Goal: Information Seeking & Learning: Learn about a topic

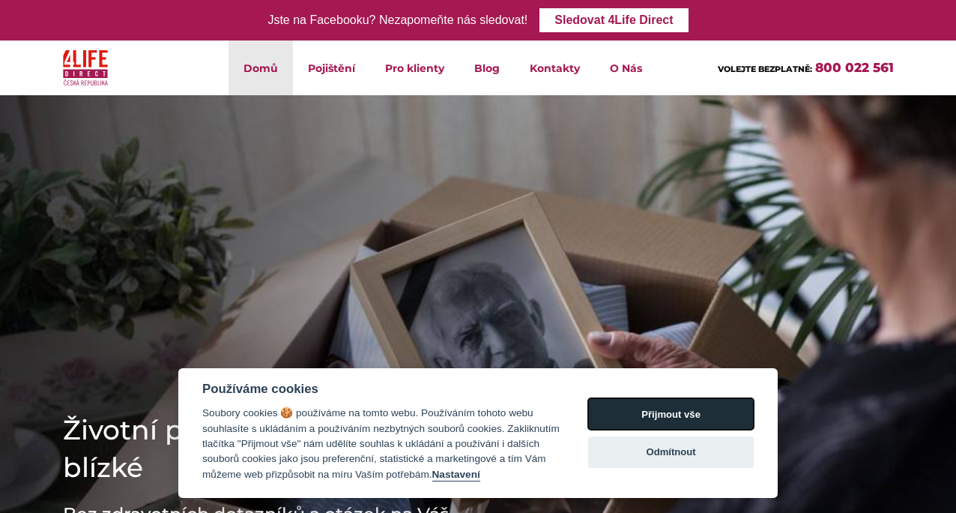
click at [657, 411] on button "Přijmout vše" at bounding box center [671, 413] width 166 height 31
checkbox input "true"
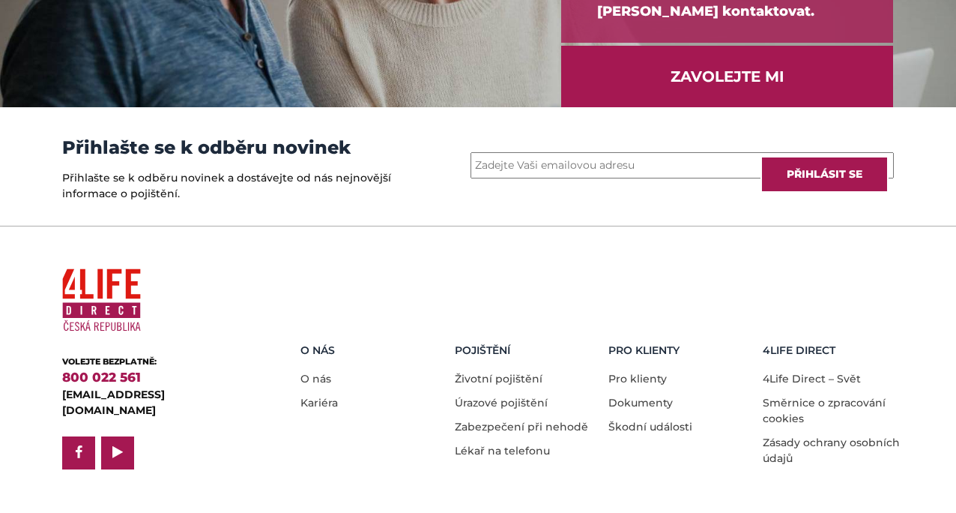
scroll to position [2136, 0]
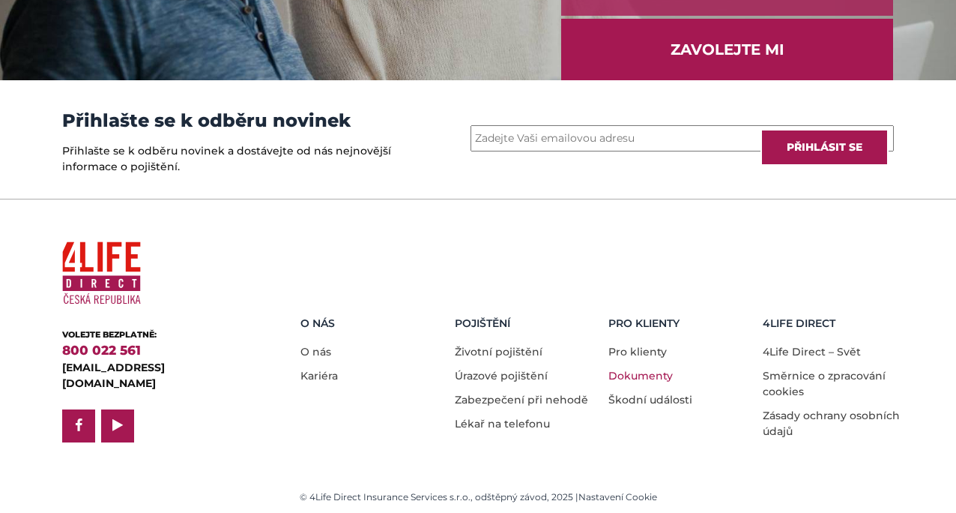
click at [641, 369] on link "Dokumenty" at bounding box center [640, 375] width 64 height 13
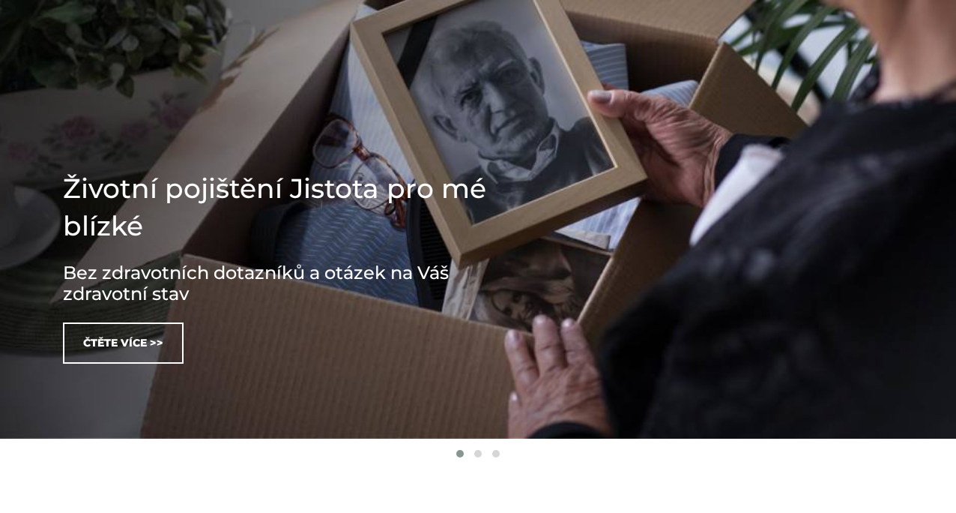
scroll to position [0, 0]
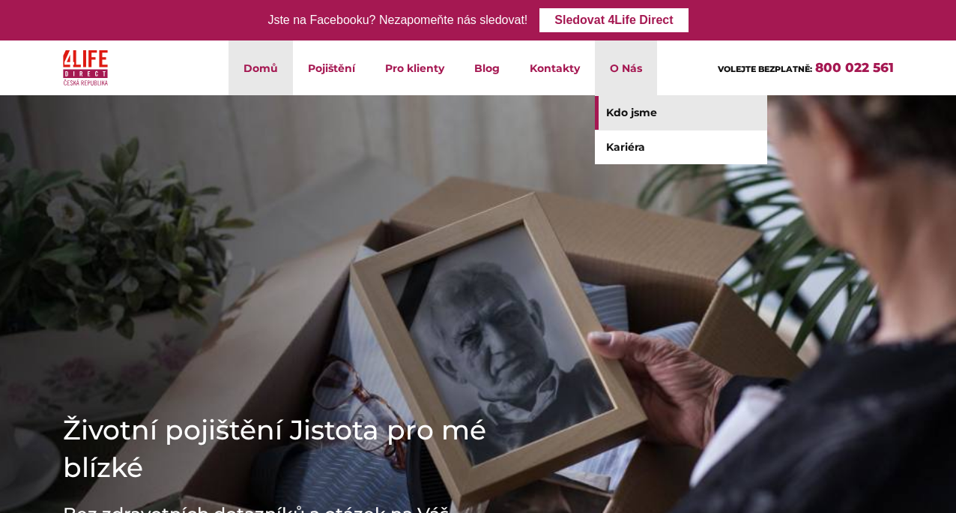
click at [635, 117] on link "Kdo jsme" at bounding box center [681, 113] width 172 height 34
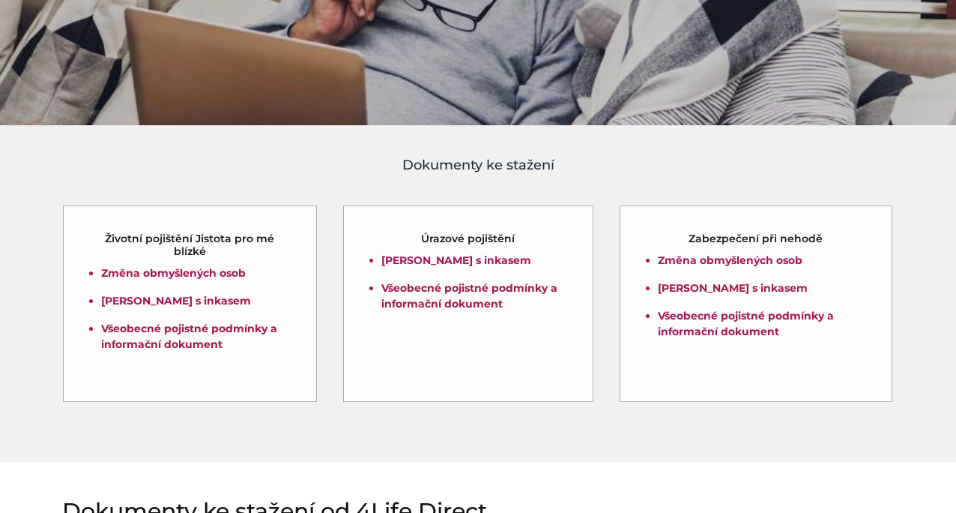
scroll to position [299, 0]
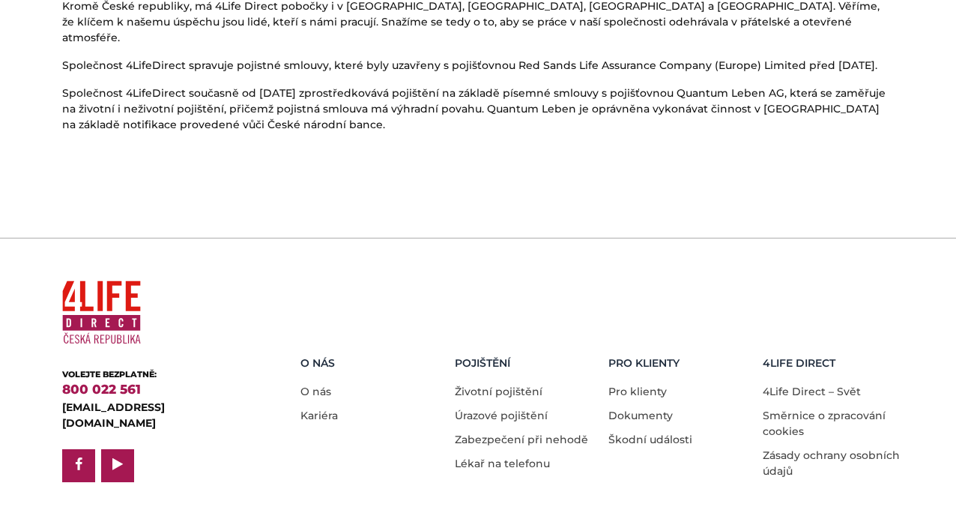
scroll to position [1001, 0]
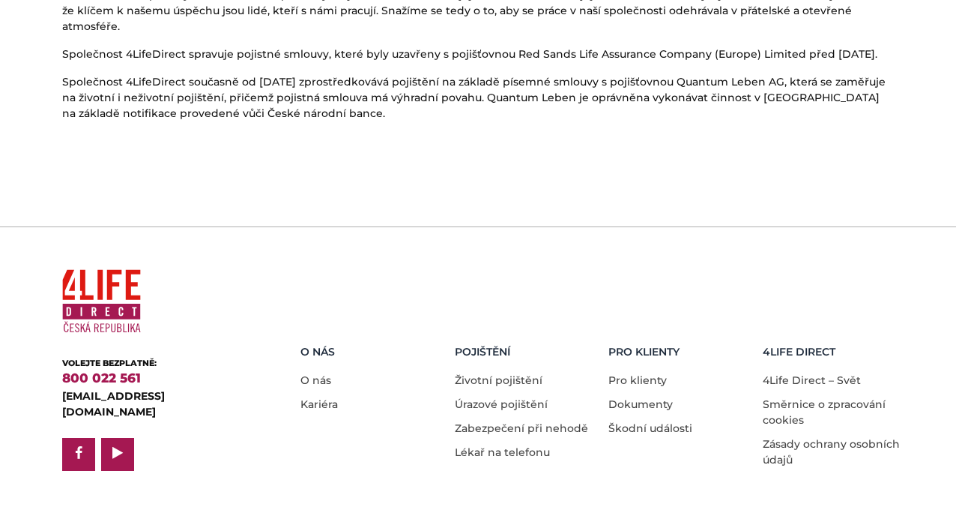
drag, startPoint x: 466, startPoint y: 77, endPoint x: 513, endPoint y: 86, distance: 47.3
click at [513, 87] on p "Společnost 4LifeDirect současně od [DATE] zprostředkovává pojištění na základě …" at bounding box center [478, 97] width 832 height 47
drag, startPoint x: 467, startPoint y: 82, endPoint x: 519, endPoint y: 86, distance: 52.6
click at [519, 86] on p "Společnost 4LifeDirect současně od [DATE] zprostředkovává pojištění na základě …" at bounding box center [478, 97] width 832 height 47
drag, startPoint x: 463, startPoint y: 85, endPoint x: 537, endPoint y: 83, distance: 73.5
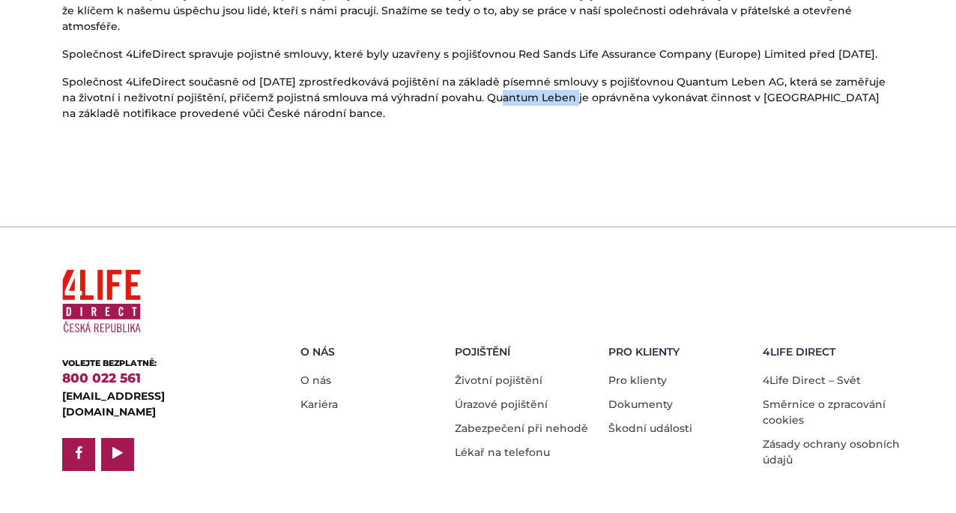
click at [538, 84] on p "Společnost 4LifeDirect současně od [DATE] zprostředkovává pojištění na základě …" at bounding box center [478, 97] width 832 height 47
click at [450, 133] on div at bounding box center [478, 154] width 832 height 43
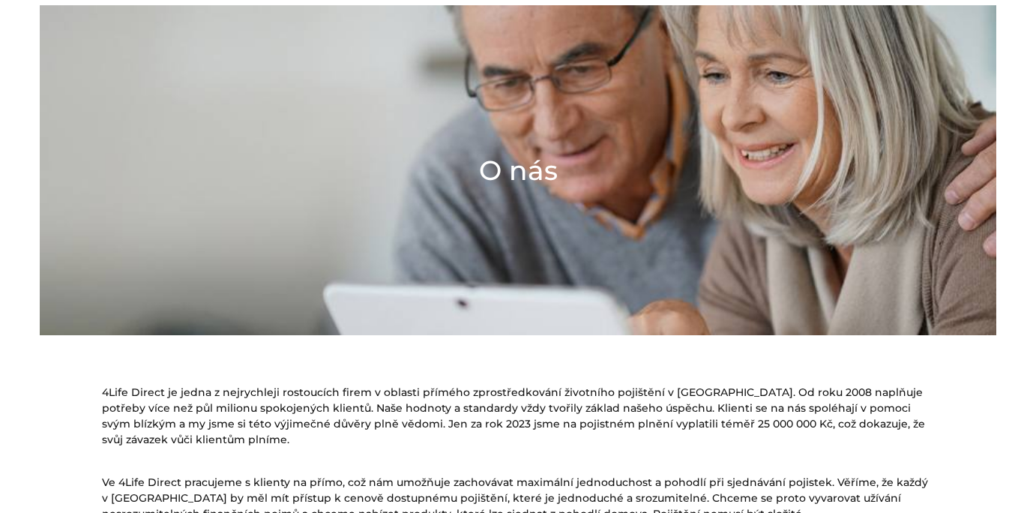
scroll to position [0, 0]
